Goal: Transaction & Acquisition: Purchase product/service

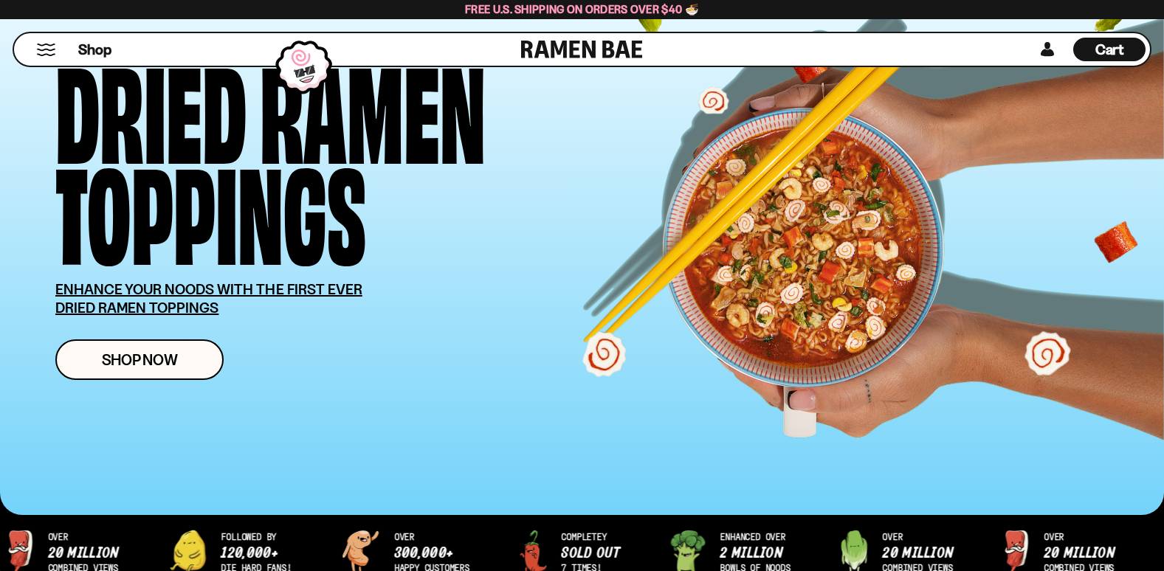
scroll to position [148, 0]
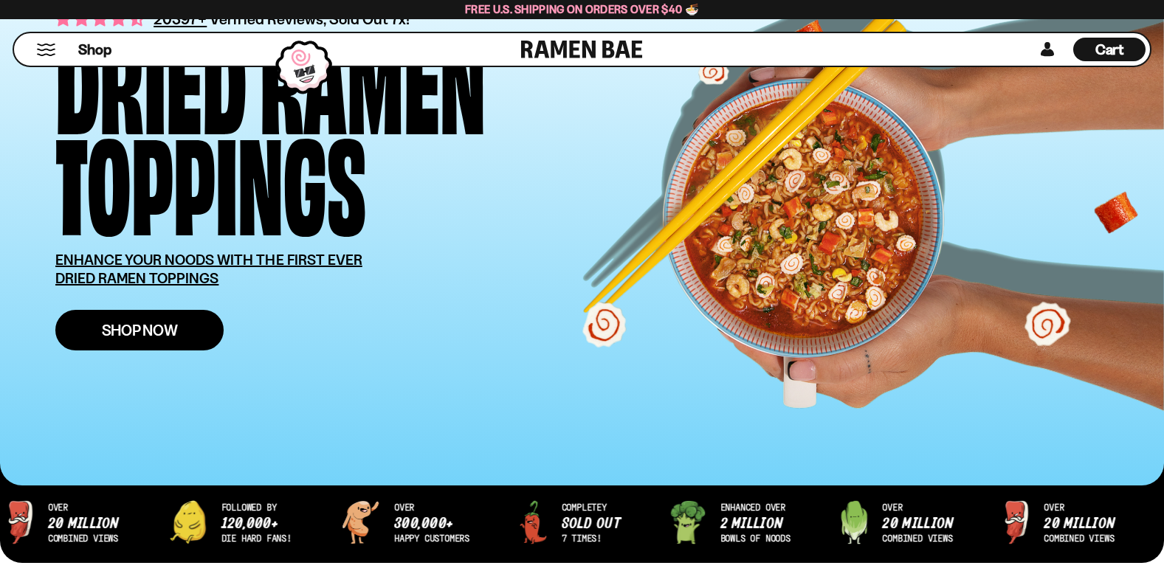
click at [156, 320] on link "Shop Now" at bounding box center [139, 330] width 168 height 41
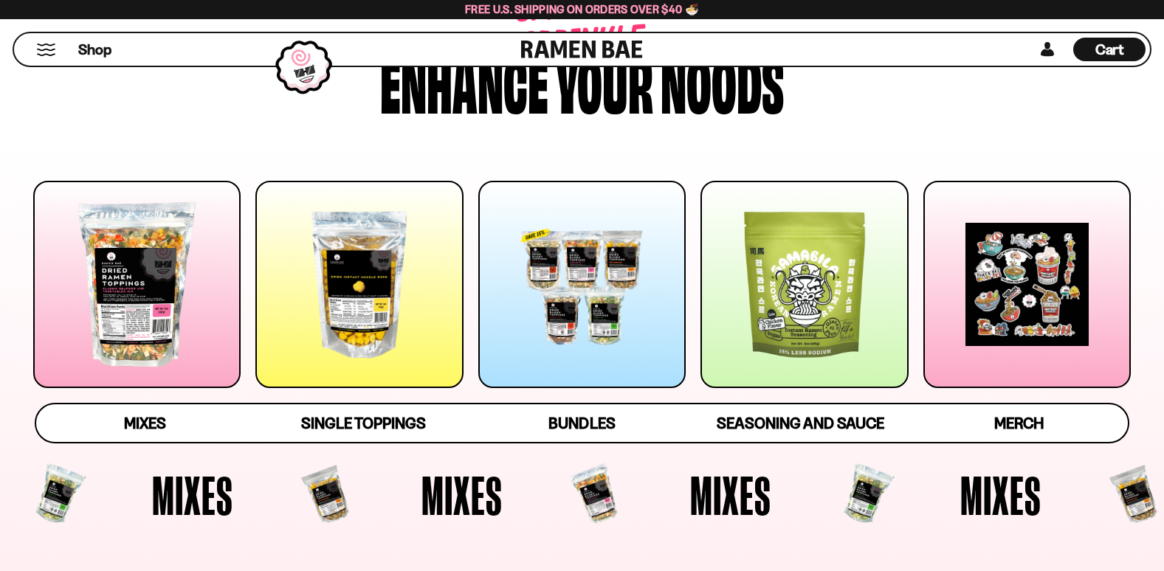
scroll to position [157, 0]
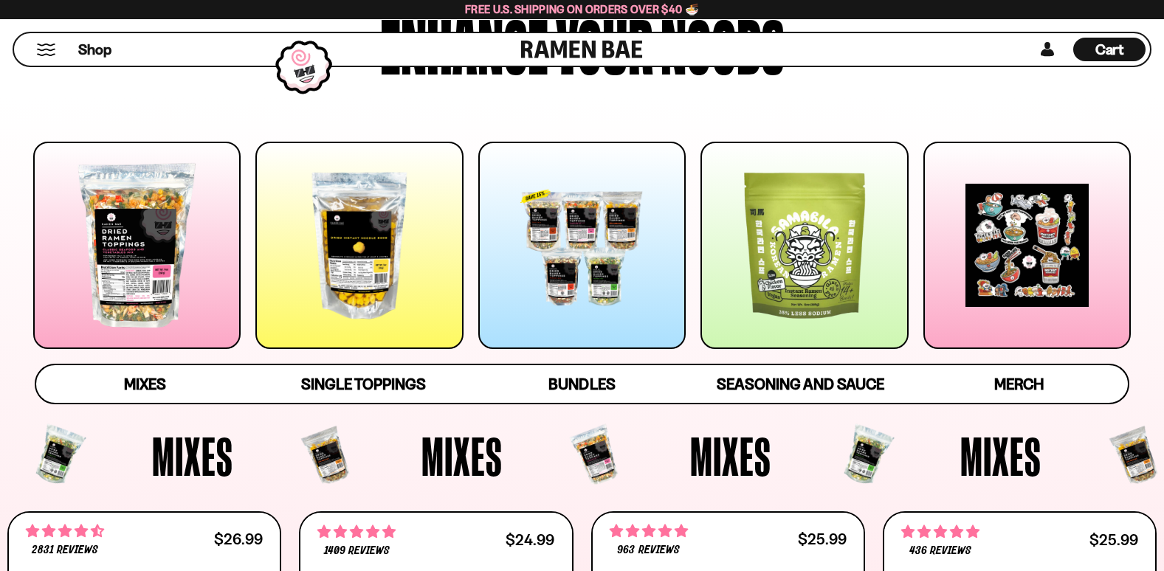
click at [128, 250] on div at bounding box center [136, 245] width 207 height 207
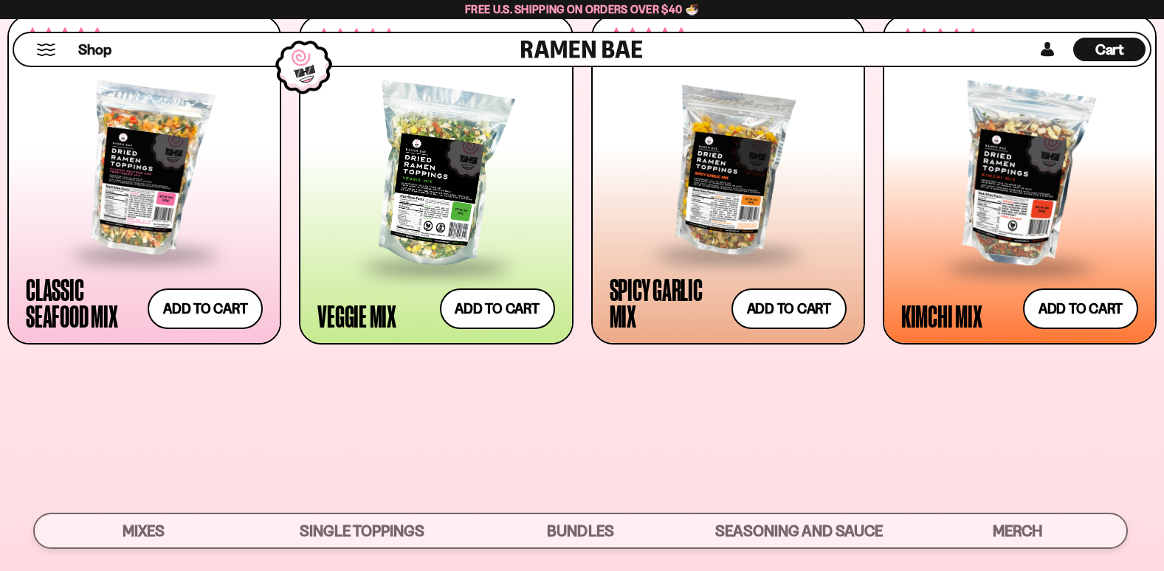
scroll to position [121, 0]
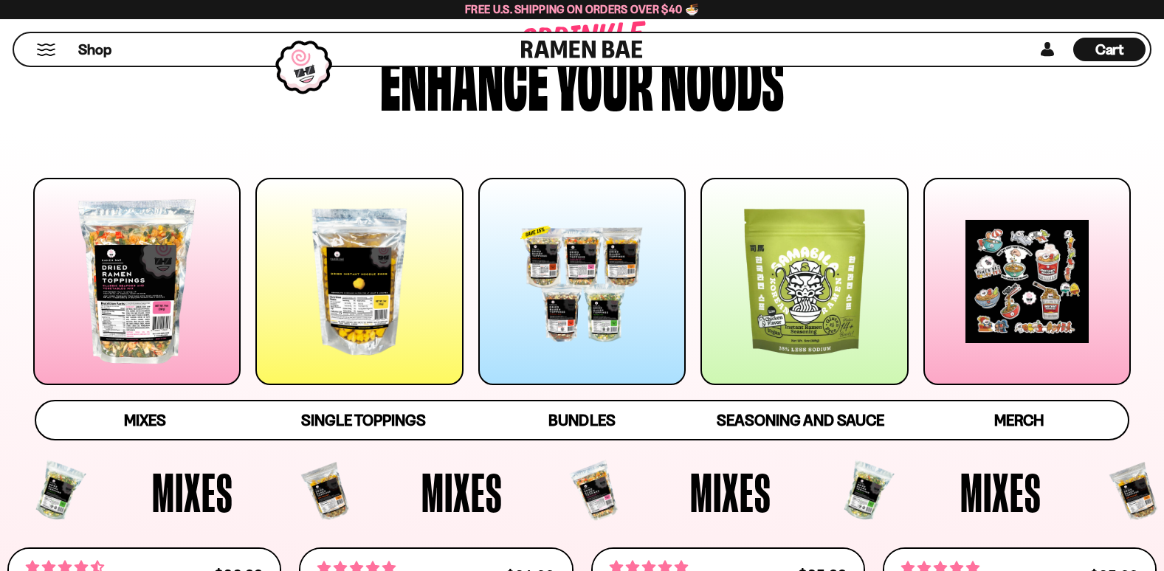
click at [118, 299] on div at bounding box center [136, 281] width 207 height 207
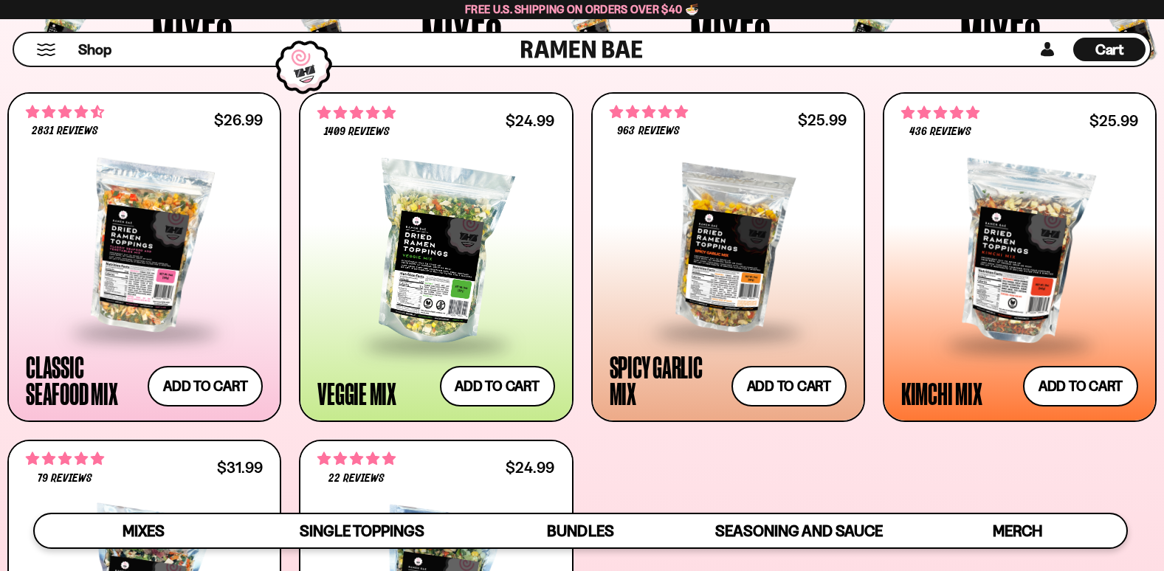
scroll to position [576, 0]
